Goal: Task Accomplishment & Management: Manage account settings

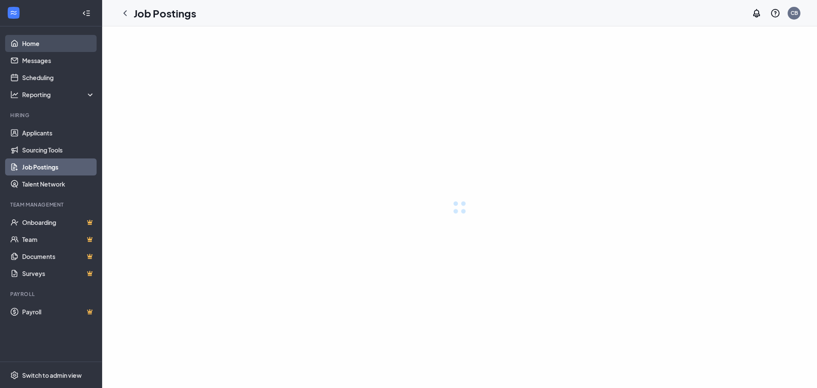
click at [38, 45] on link "Home" at bounding box center [58, 43] width 73 height 17
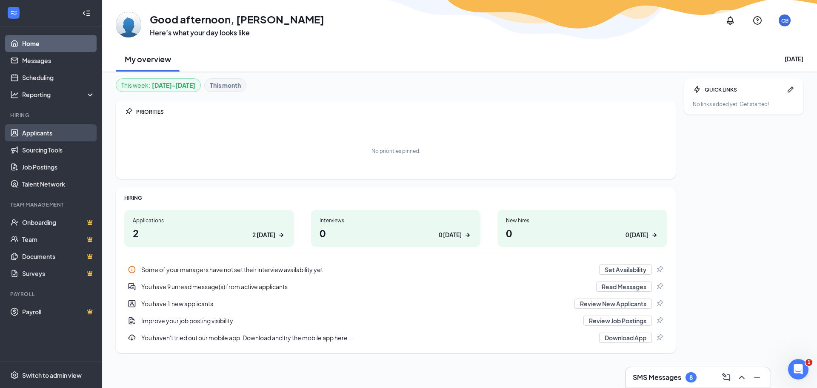
click at [45, 135] on link "Applicants" at bounding box center [58, 132] width 73 height 17
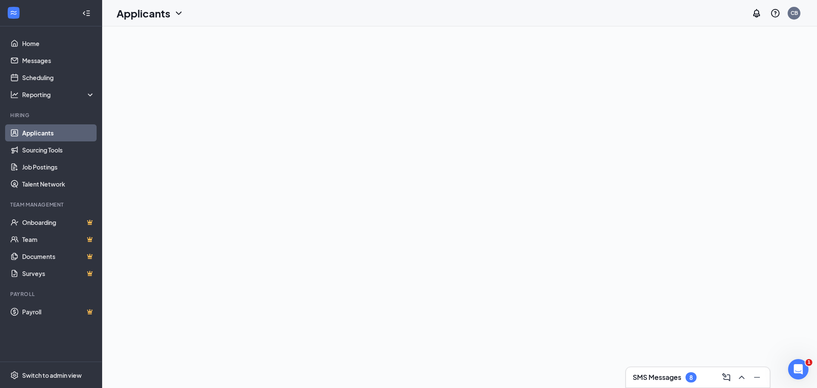
click at [34, 132] on link "Applicants" at bounding box center [58, 132] width 73 height 17
click at [34, 61] on link "Messages" at bounding box center [58, 60] width 73 height 17
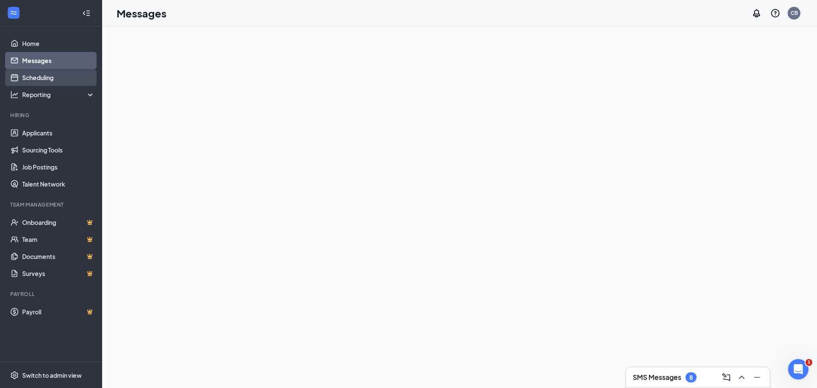
click at [38, 78] on link "Scheduling" at bounding box center [58, 77] width 73 height 17
click at [40, 92] on div "Reporting" at bounding box center [58, 94] width 73 height 9
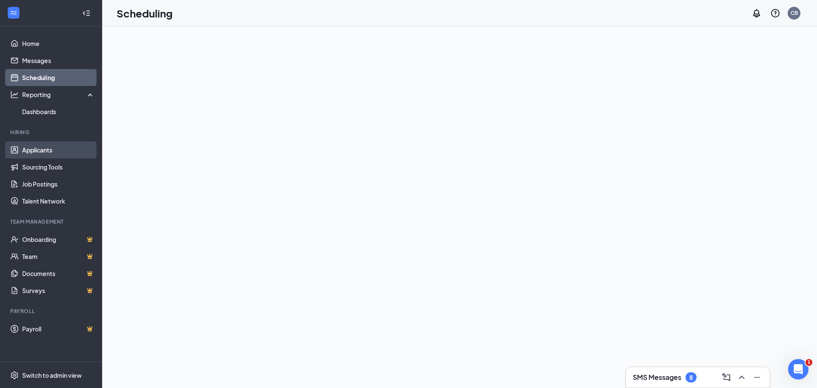
click at [42, 149] on link "Applicants" at bounding box center [58, 149] width 73 height 17
click at [42, 148] on link "Applicants" at bounding box center [58, 149] width 73 height 17
click at [177, 12] on icon "ChevronDown" at bounding box center [179, 12] width 6 height 3
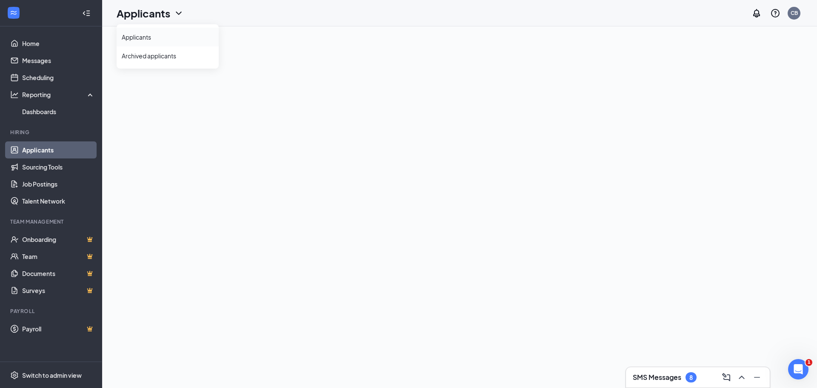
click at [132, 37] on link "Applicants" at bounding box center [168, 37] width 92 height 9
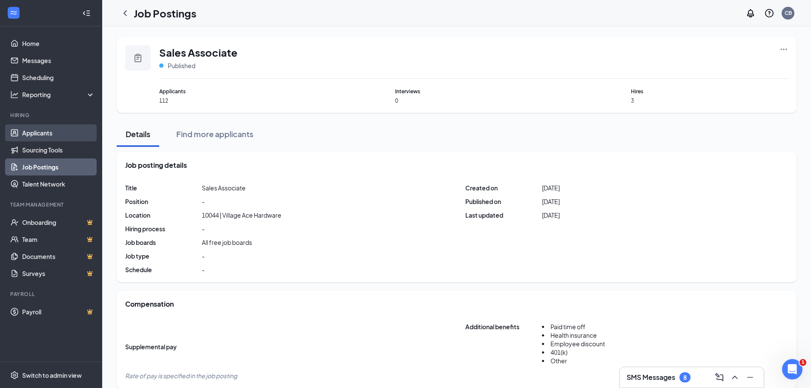
click at [43, 130] on link "Applicants" at bounding box center [58, 132] width 73 height 17
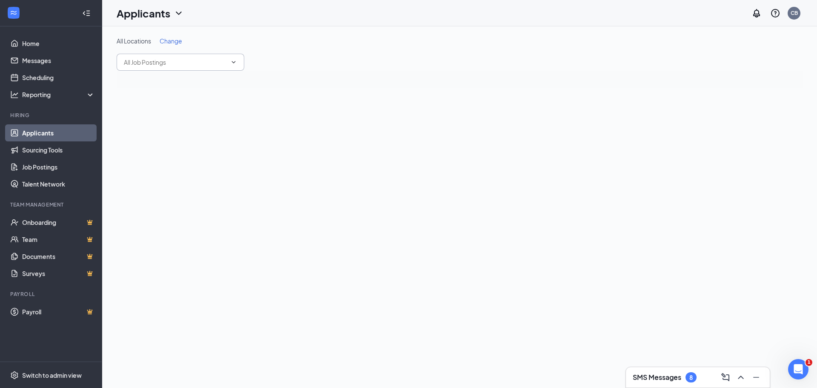
click at [235, 63] on icon "ChevronDown" at bounding box center [233, 62] width 7 height 7
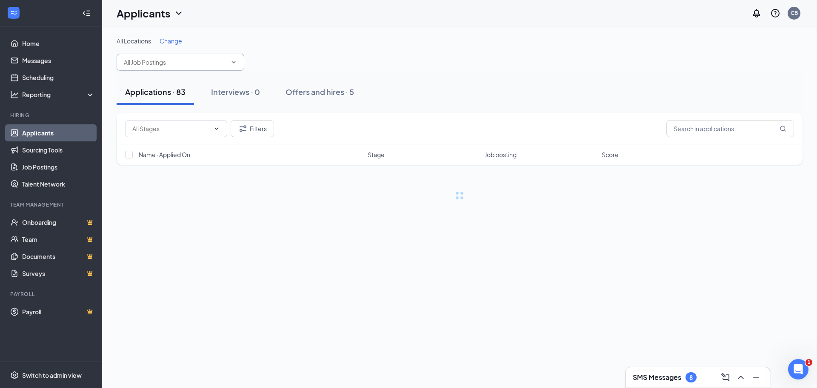
click at [235, 63] on icon "ChevronDown" at bounding box center [233, 62] width 7 height 7
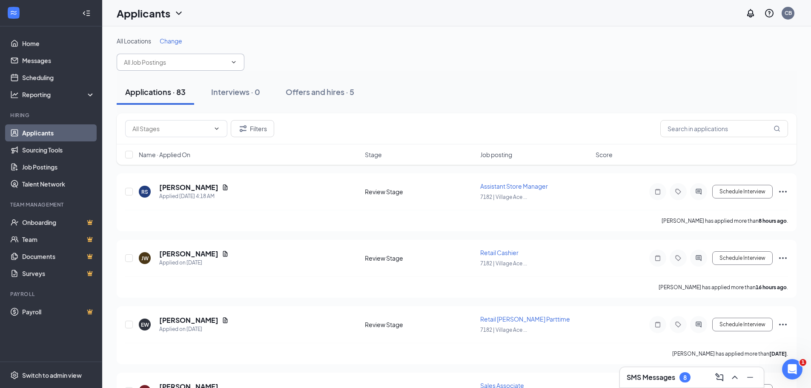
click at [235, 60] on icon "ChevronDown" at bounding box center [233, 62] width 7 height 7
click at [233, 63] on icon "ChevronDown" at bounding box center [233, 62] width 7 height 7
click at [232, 63] on icon "ChevronDown" at bounding box center [233, 62] width 7 height 7
click at [235, 57] on span at bounding box center [181, 62] width 128 height 17
click at [174, 63] on input "text" at bounding box center [175, 61] width 103 height 9
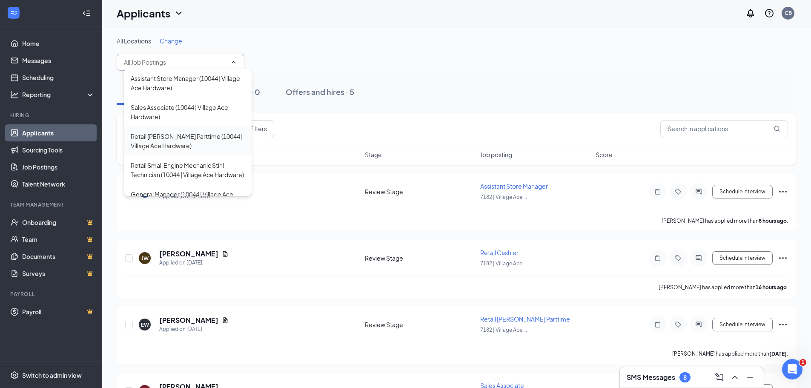
click at [166, 140] on div "Retail [PERSON_NAME] Parttime (10044 | Village Ace Hardware)" at bounding box center [188, 141] width 114 height 19
type input "Retail [PERSON_NAME] Parttime (10044 | Village Ace Hardware)"
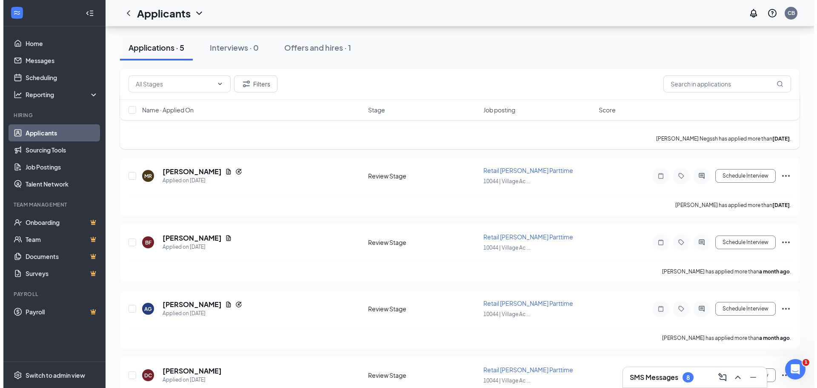
scroll to position [129, 0]
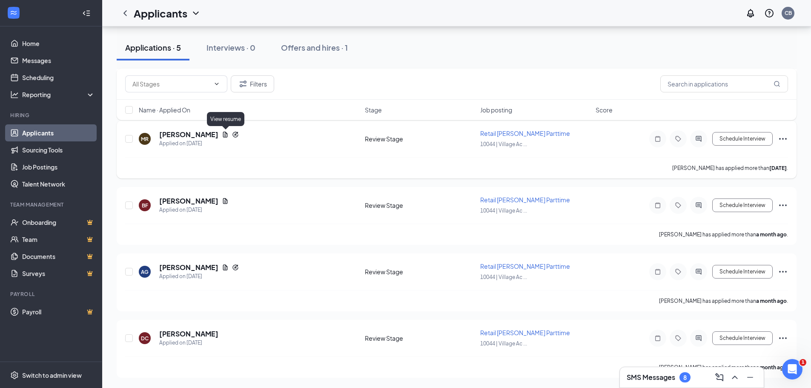
click at [226, 134] on icon "Document" at bounding box center [225, 134] width 7 height 7
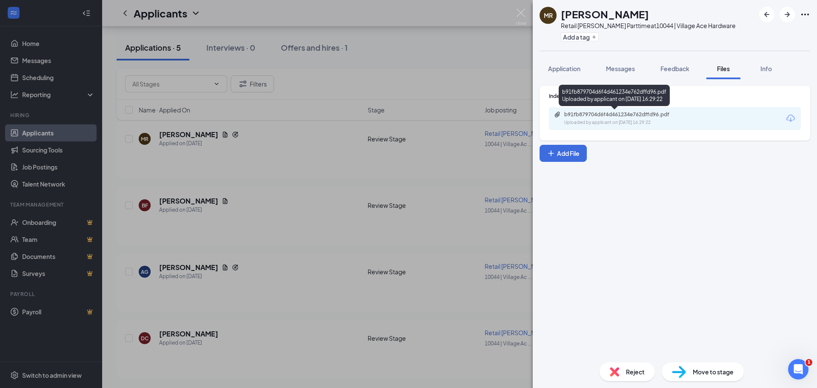
click at [627, 117] on div "b91fb879704d6f4d461234e762dffd96.pdf" at bounding box center [624, 114] width 119 height 7
